Goal: Find specific page/section: Find specific page/section

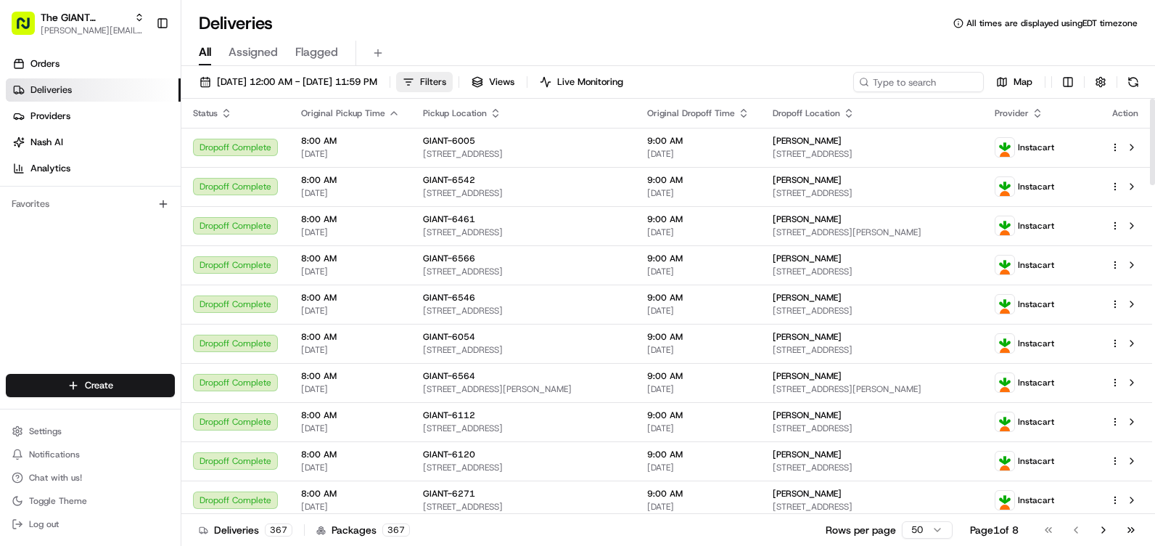
click at [446, 83] on span "Filters" at bounding box center [433, 81] width 26 height 13
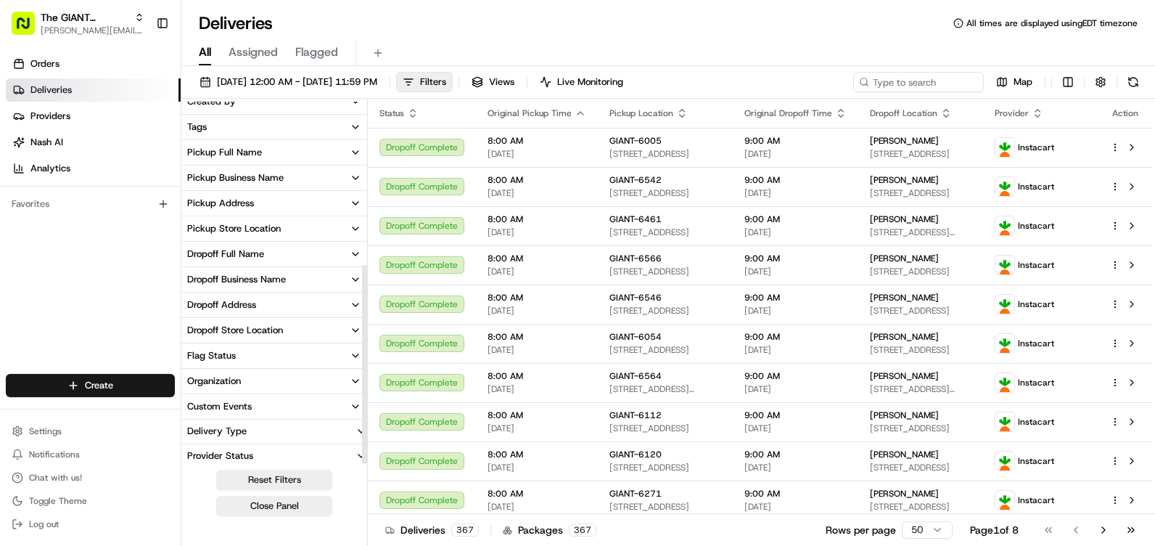
scroll to position [297, 0]
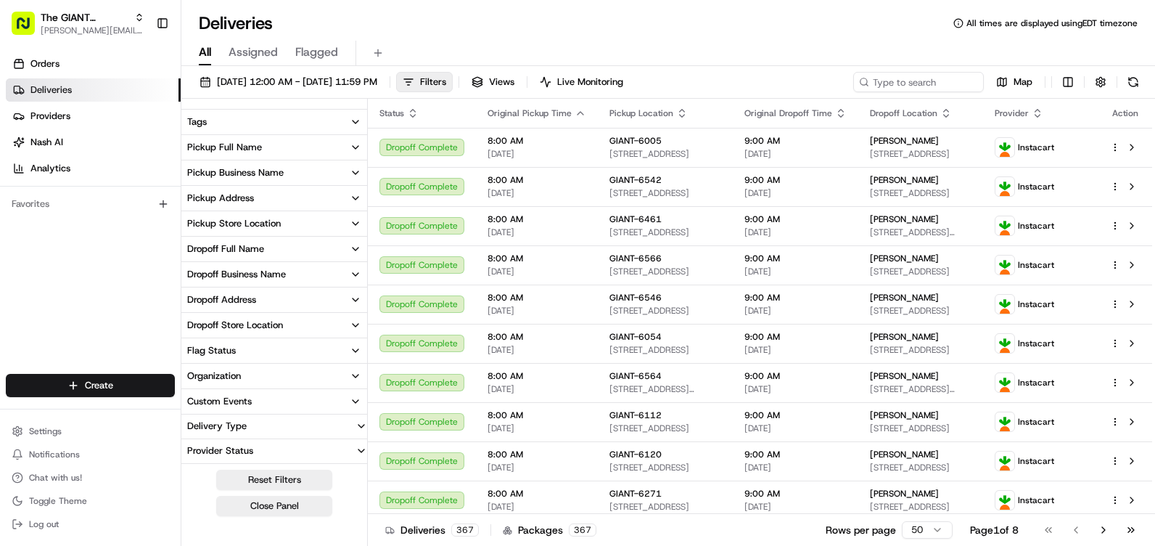
click at [266, 222] on div "Pickup Store Location" at bounding box center [234, 223] width 94 height 13
click at [256, 245] on input at bounding box center [283, 250] width 163 height 23
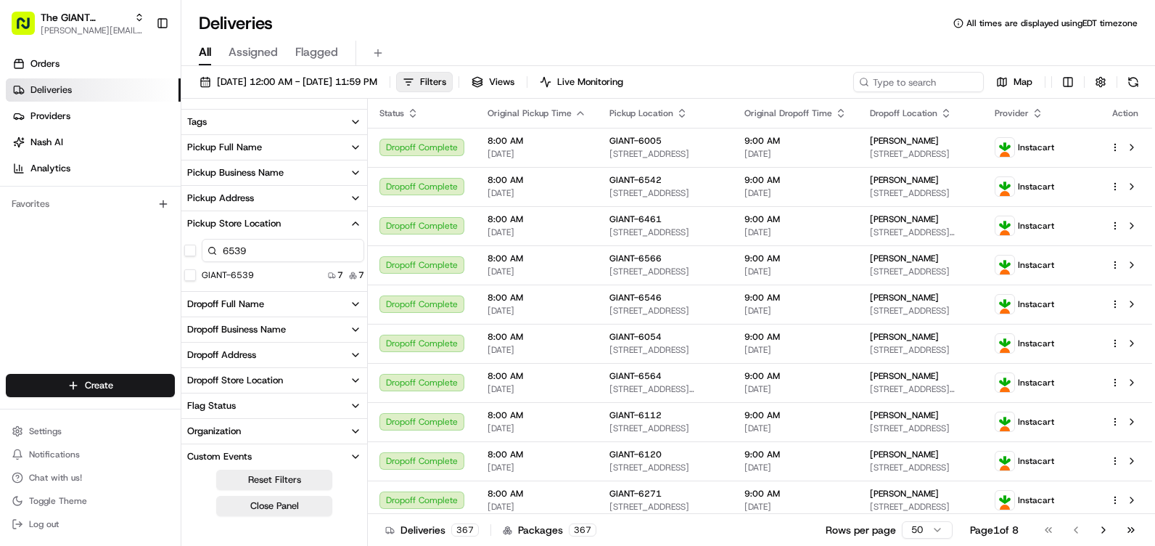
type input "6539"
click at [186, 274] on button "GIANT-6539" at bounding box center [190, 275] width 12 height 12
